Goal: Task Accomplishment & Management: Manage account settings

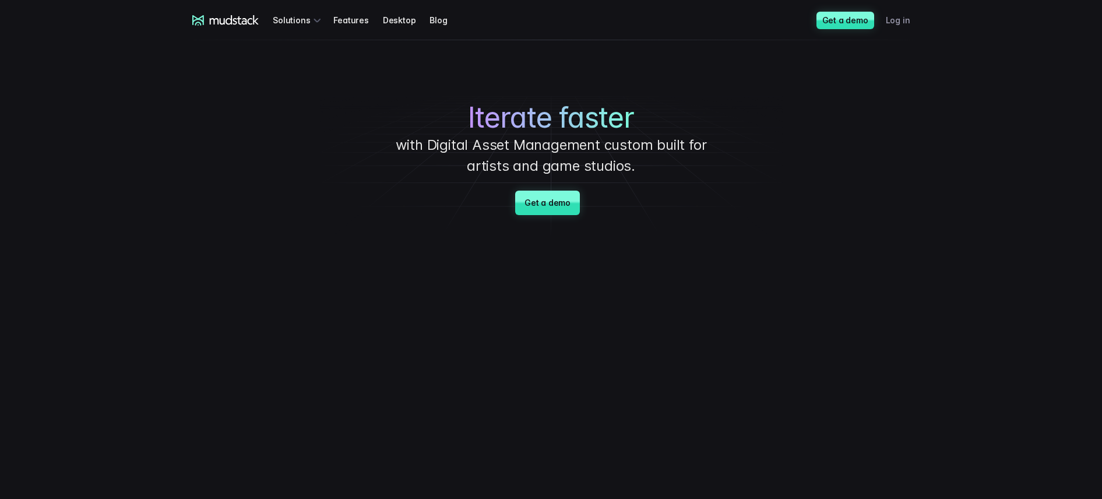
click at [898, 21] on link "Log in" at bounding box center [905, 20] width 38 height 22
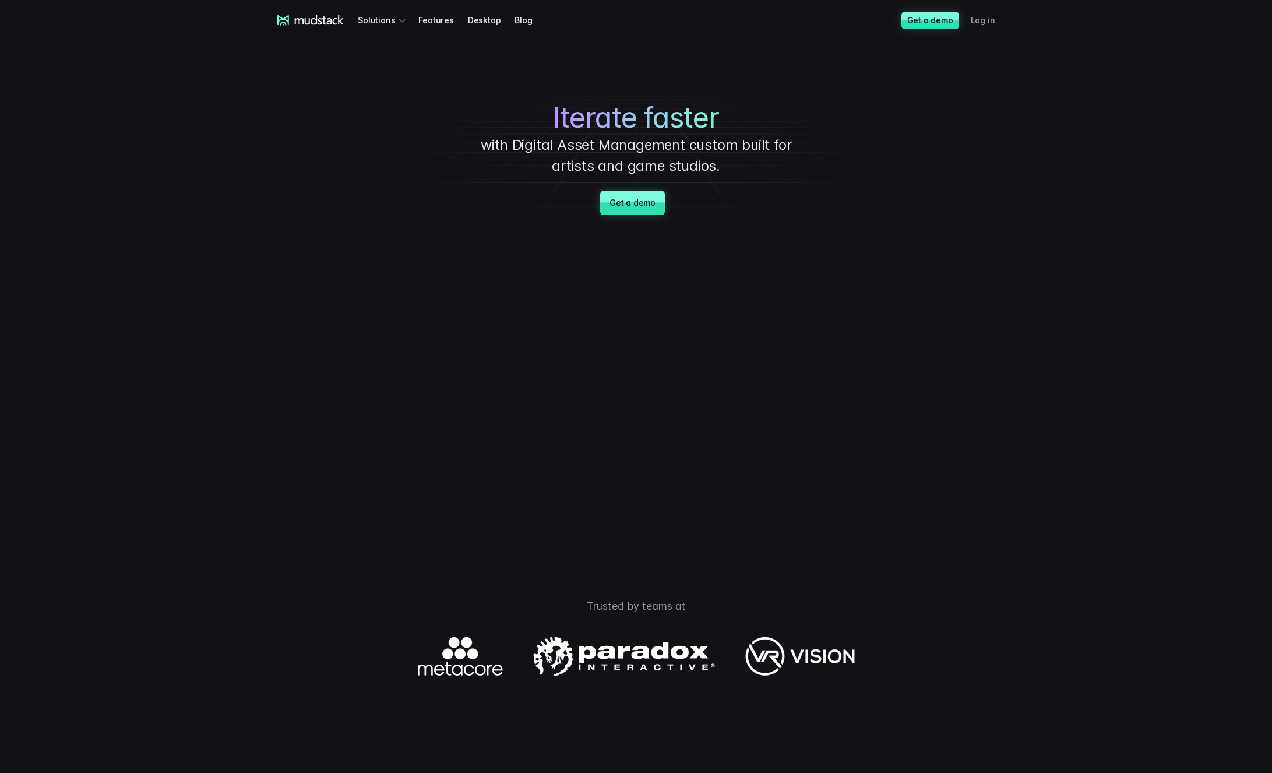
click at [987, 15] on link "Log in" at bounding box center [990, 20] width 38 height 22
click at [998, 16] on link "Log in" at bounding box center [990, 20] width 38 height 22
